Goal: Find specific page/section: Locate item on page

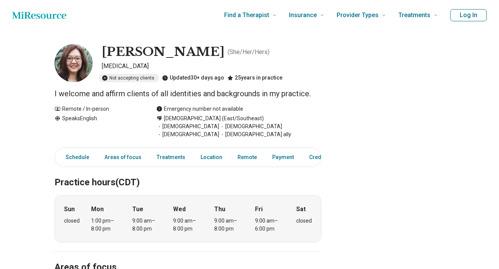
scroll to position [6, 0]
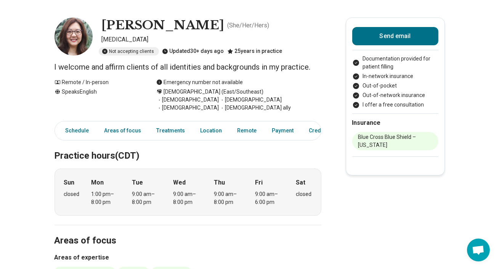
scroll to position [30, 0]
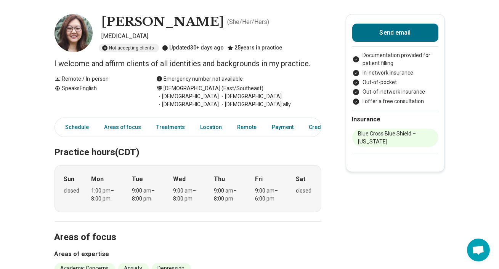
click at [219, 101] on span "[DEMOGRAPHIC_DATA] ally" at bounding box center [255, 105] width 72 height 8
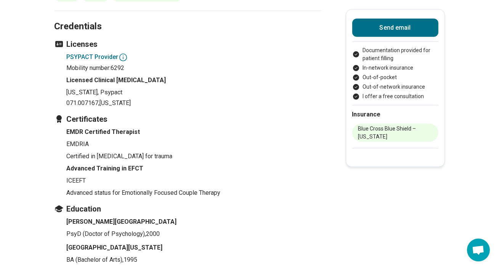
scroll to position [866, 0]
